Goal: Navigation & Orientation: Find specific page/section

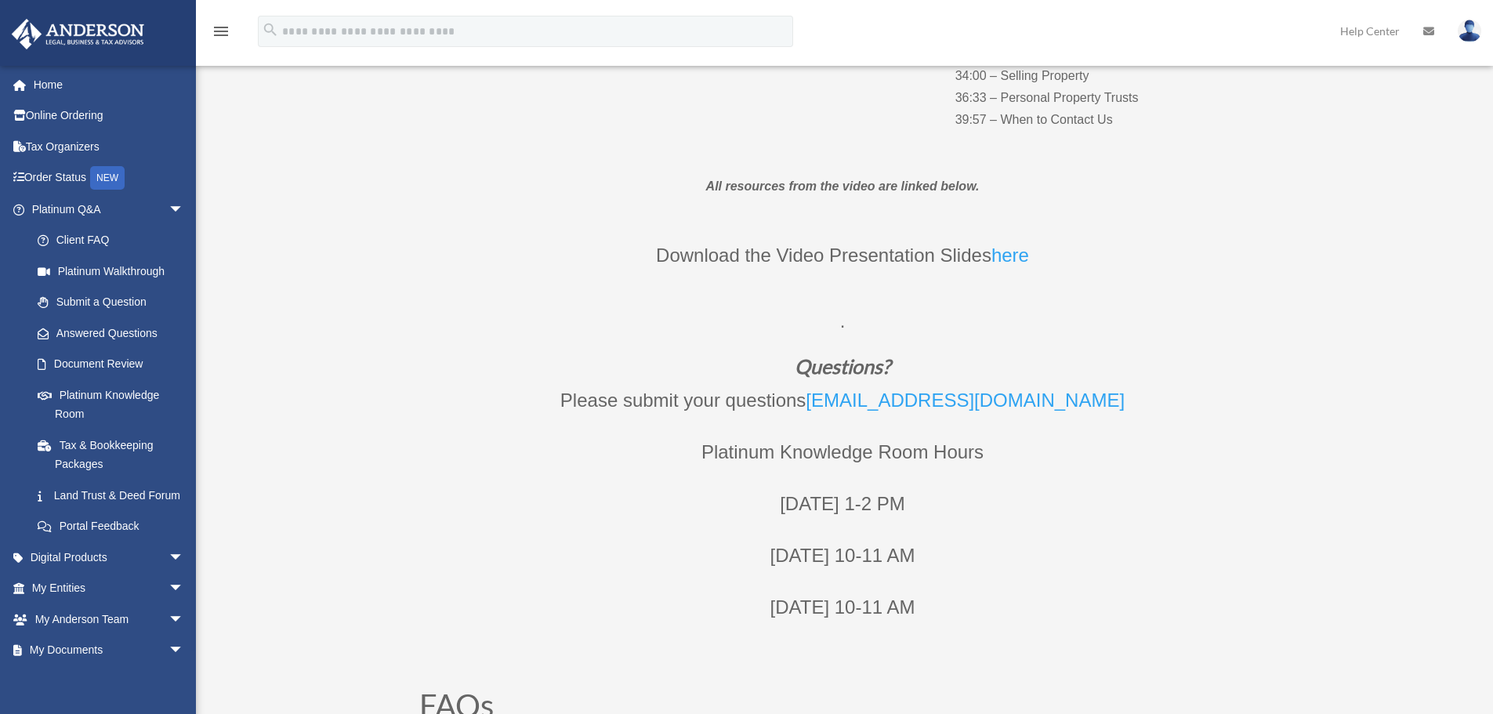
scroll to position [862, 0]
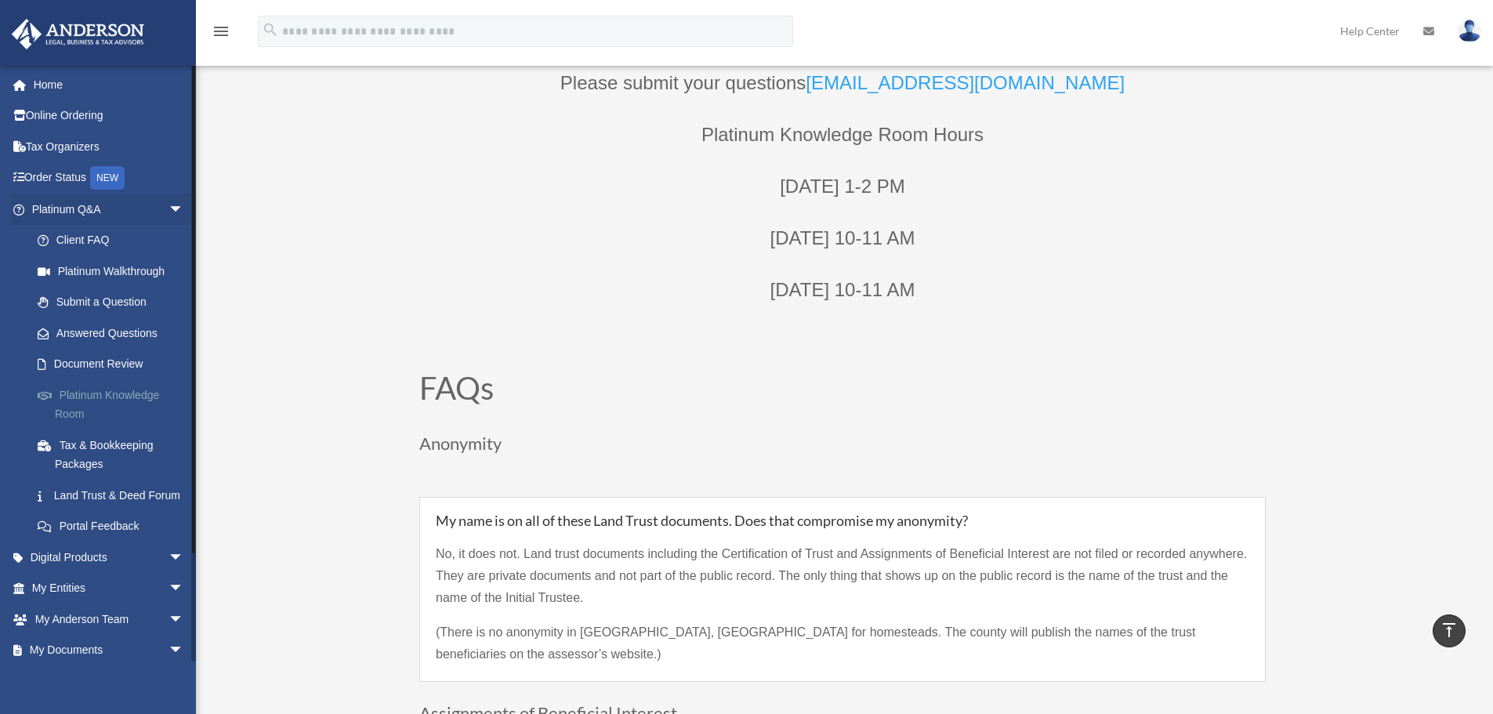
click at [125, 393] on link "Platinum Knowledge Room" at bounding box center [115, 404] width 186 height 50
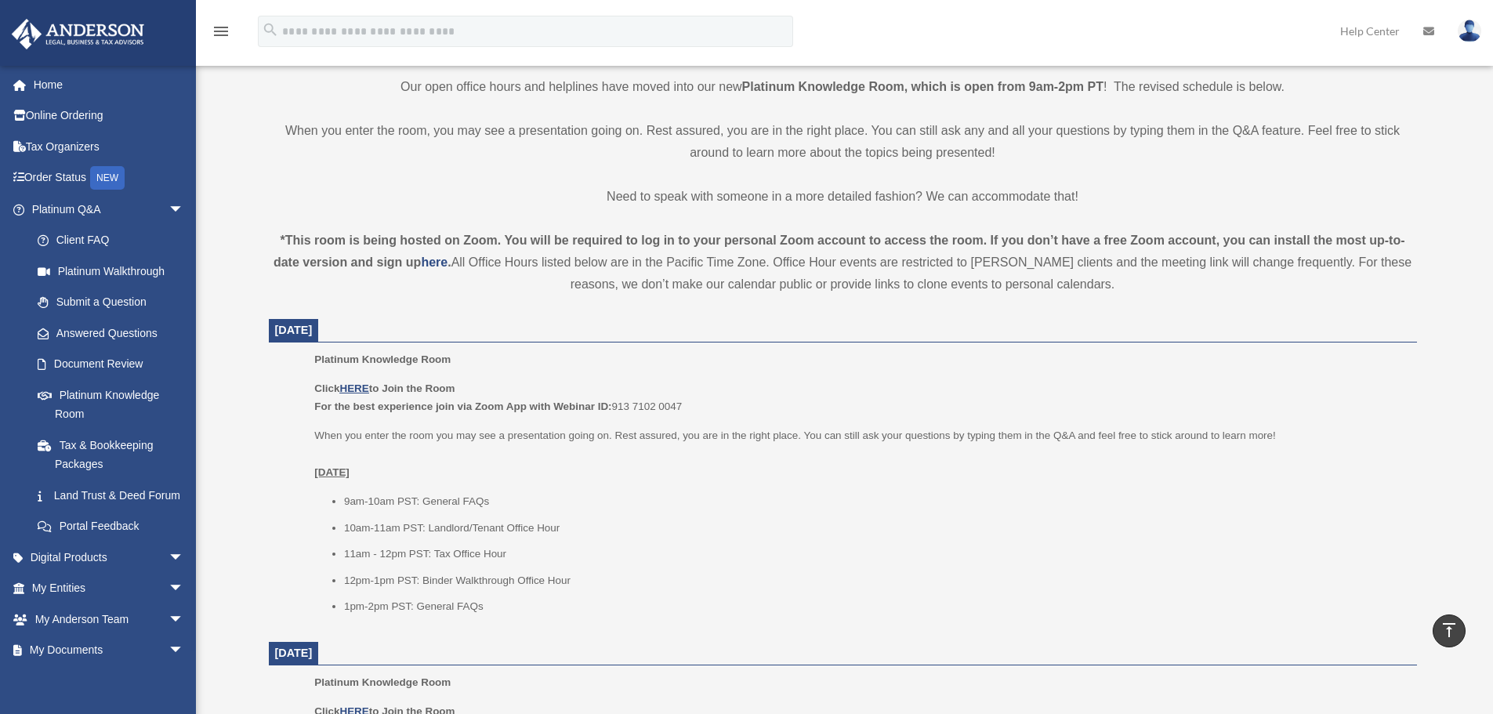
scroll to position [470, 0]
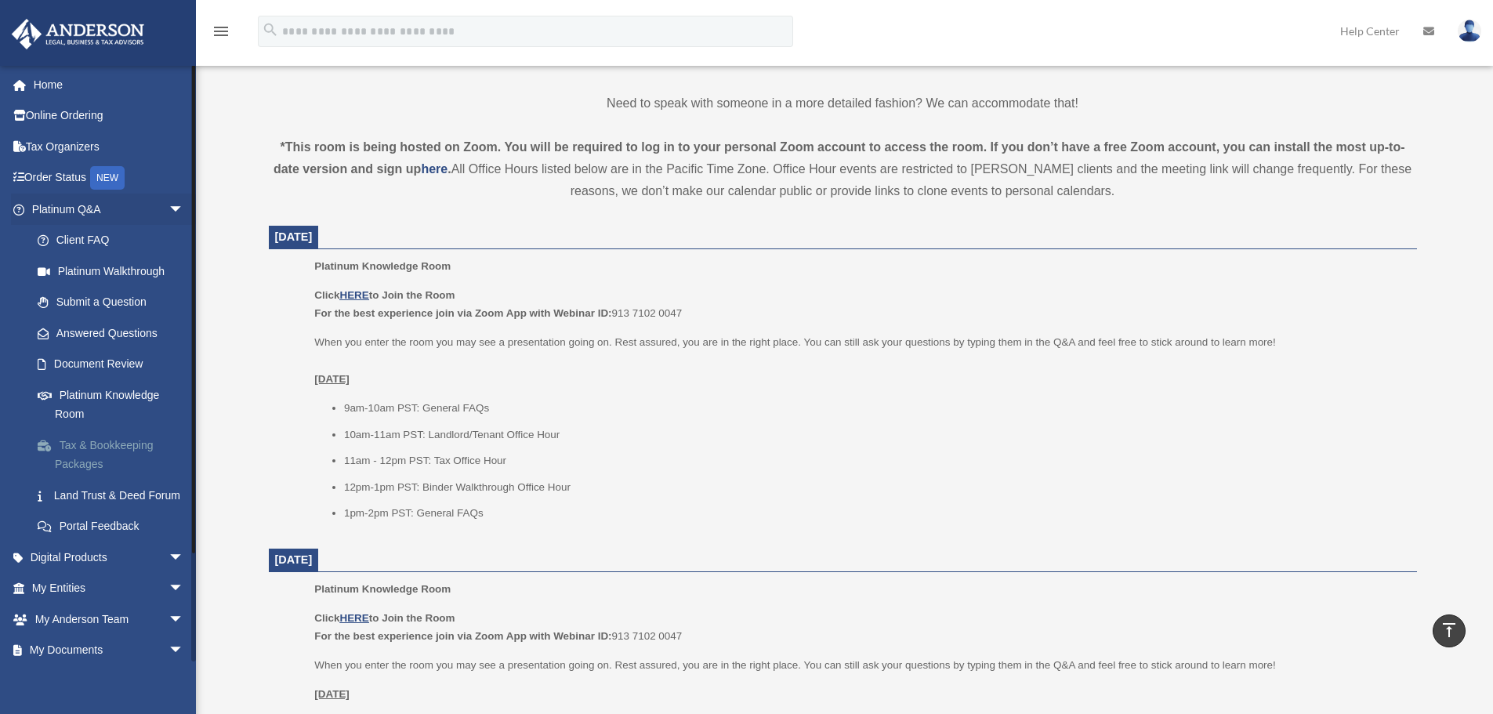
click at [139, 447] on link "Tax & Bookkeeping Packages" at bounding box center [115, 454] width 186 height 50
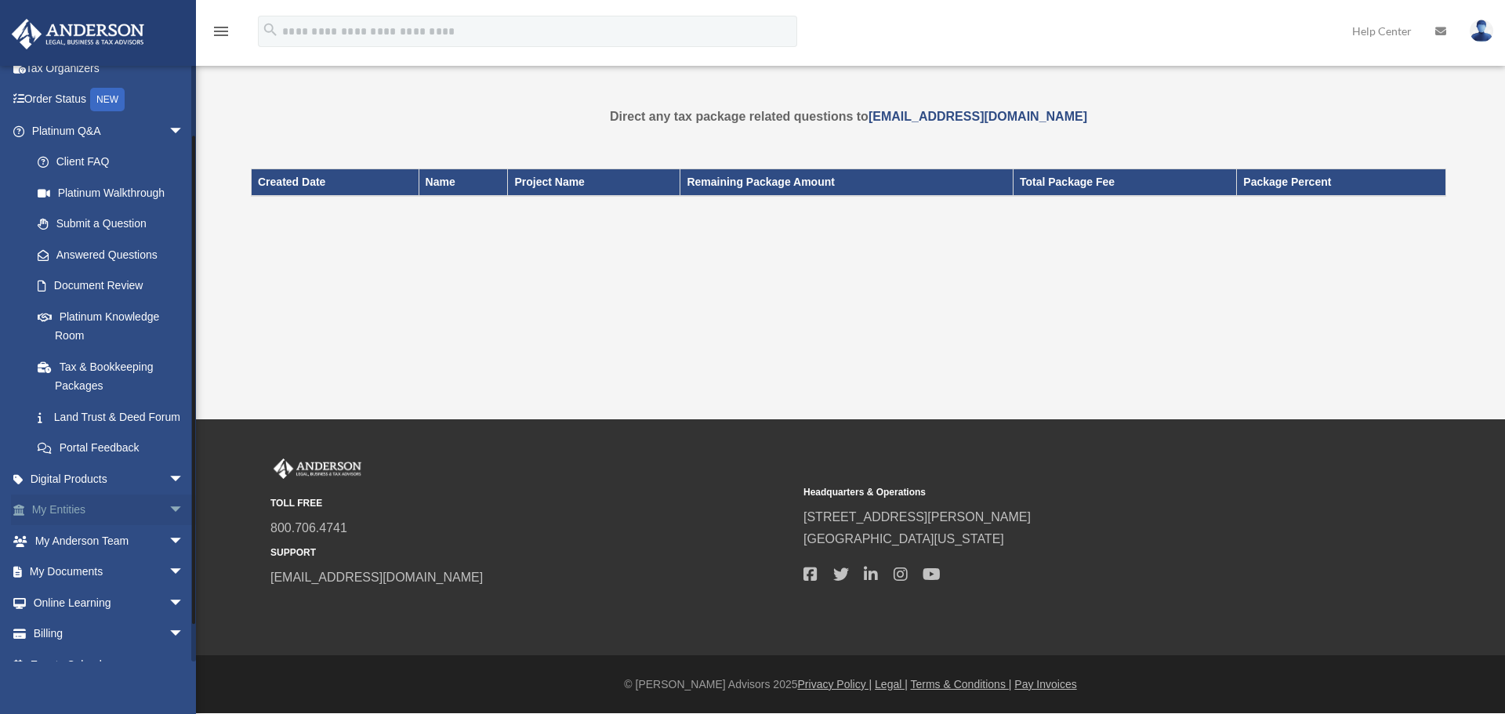
scroll to position [120, 0]
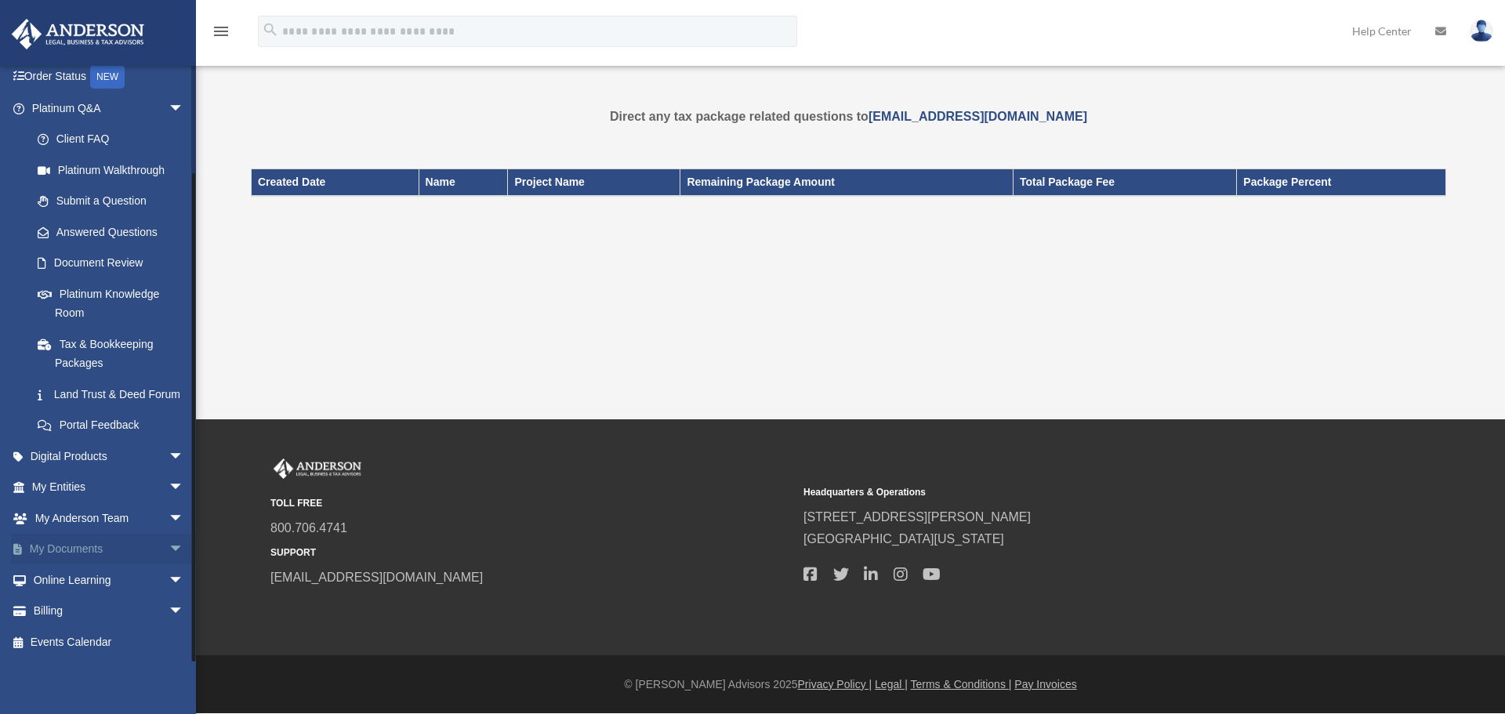
click at [169, 549] on span "arrow_drop_down" at bounding box center [184, 550] width 31 height 32
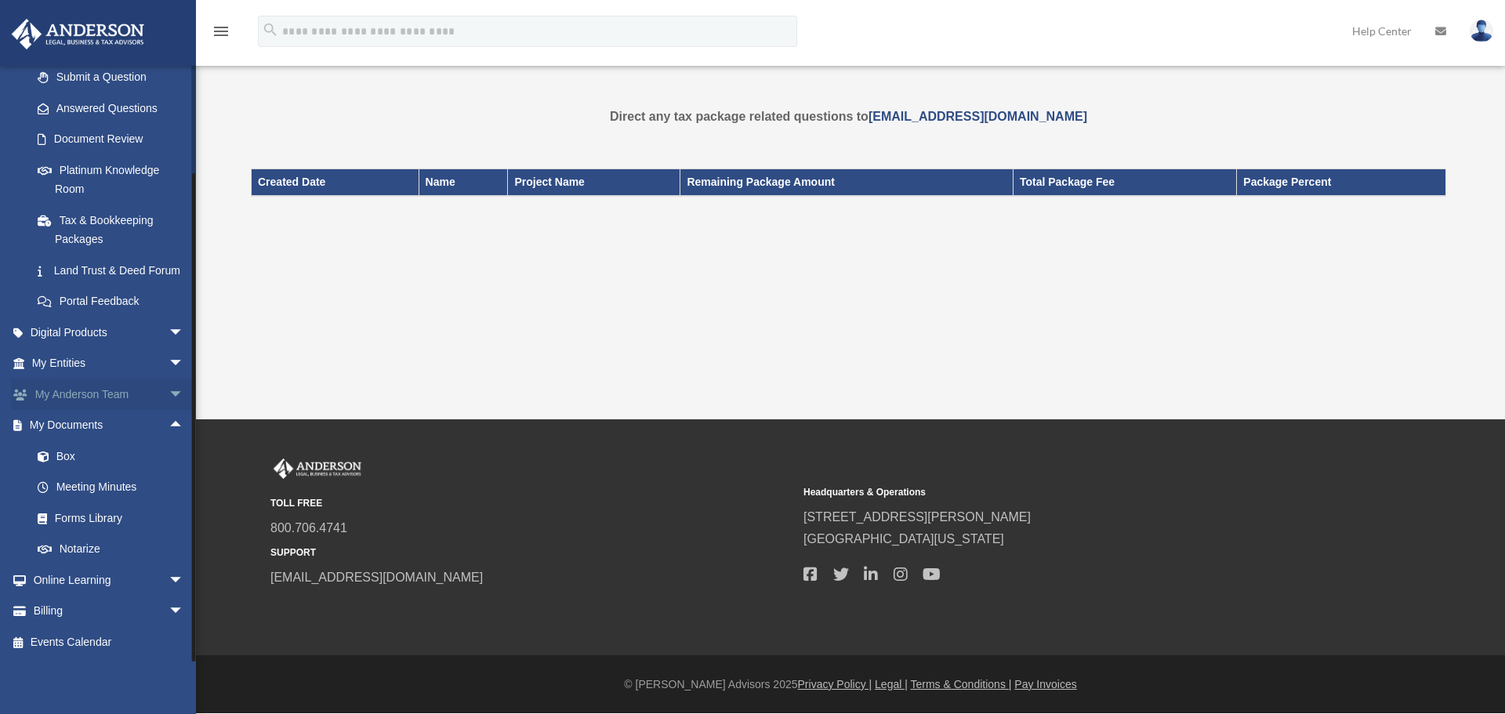
scroll to position [244, 0]
